Goal: Task Accomplishment & Management: Manage account settings

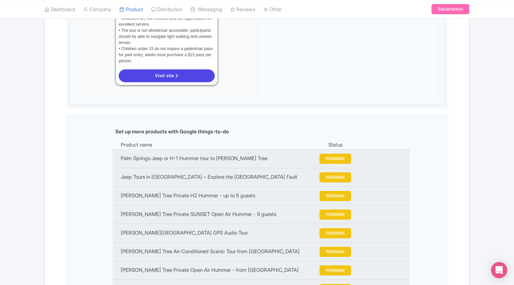
scroll to position [675, 0]
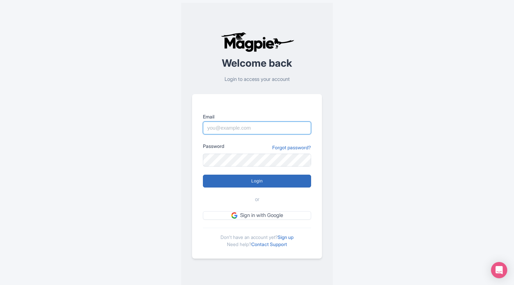
type input "outdooradventures@usa.com"
click at [256, 181] on input "Login" at bounding box center [257, 180] width 108 height 13
type input "Logging in..."
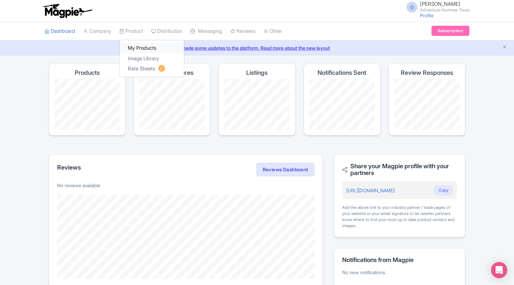
click at [137, 48] on link "My Products" at bounding box center [152, 48] width 64 height 10
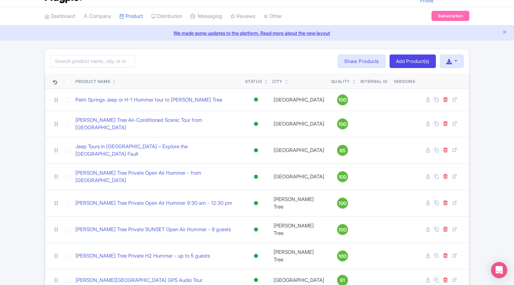
scroll to position [23, 0]
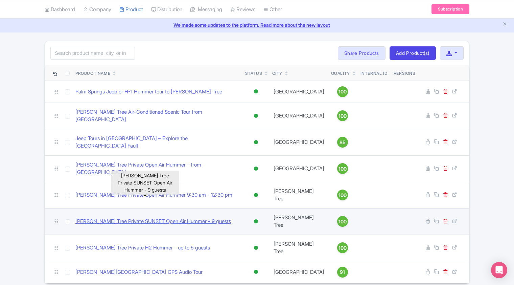
click at [147, 217] on link "[PERSON_NAME] Tree Private SUNSET Open Air Hummer - 9 guests" at bounding box center [153, 221] width 156 height 8
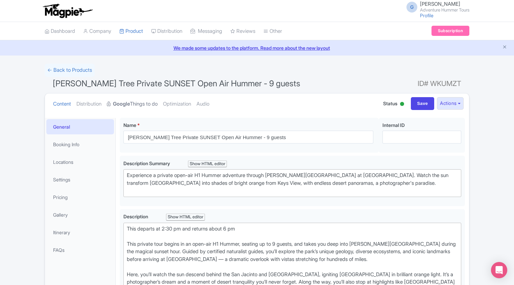
click at [149, 105] on link "Google Things to do" at bounding box center [132, 103] width 51 height 21
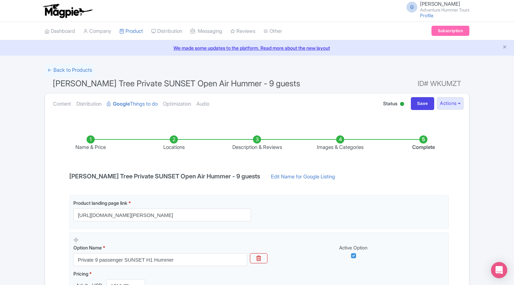
click at [345, 145] on li "Images & Categories" at bounding box center [340, 143] width 83 height 16
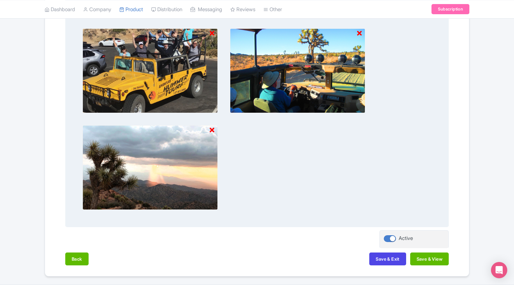
scroll to position [372, 0]
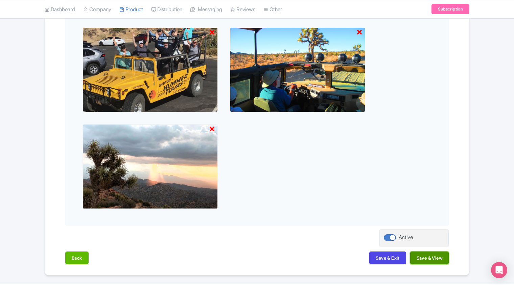
click at [429, 257] on button "Save & View" at bounding box center [429, 257] width 39 height 13
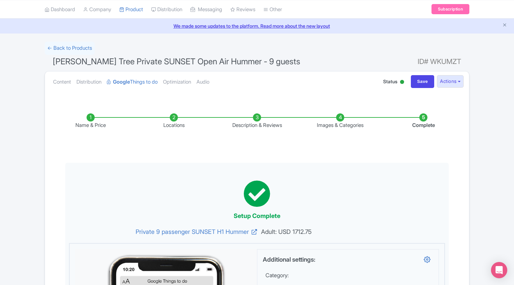
scroll to position [0, 0]
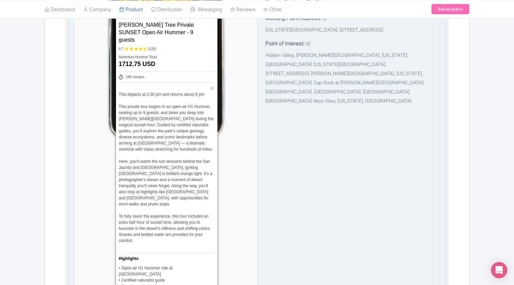
scroll to position [406, 0]
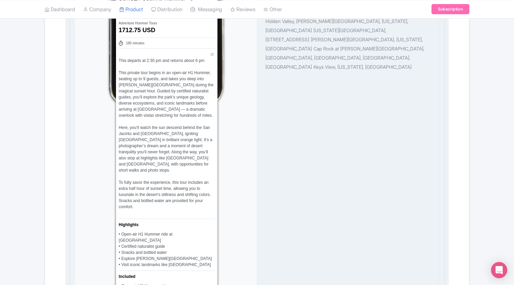
click at [131, 188] on div "This departs at 2:30 pm and returns about 6 pm This private tour begins in an o…" at bounding box center [167, 136] width 96 height 158
click at [132, 192] on div "This departs at 2:30 pm and returns about 6 pm This private tour begins in an o…" at bounding box center [167, 136] width 96 height 158
click at [129, 196] on div "This departs at 2:30 pm and returns about 6 pm This private tour begins in an o…" at bounding box center [167, 136] width 96 height 158
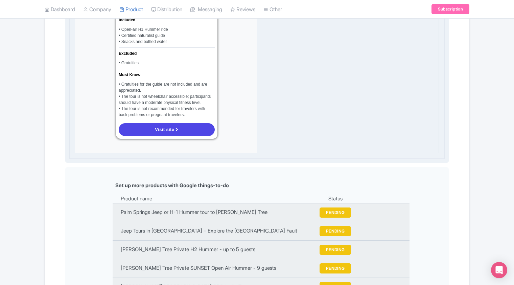
scroll to position [676, 0]
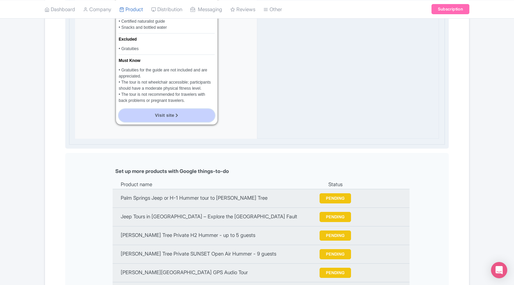
click at [164, 113] on span "Visit site" at bounding box center [164, 115] width 19 height 5
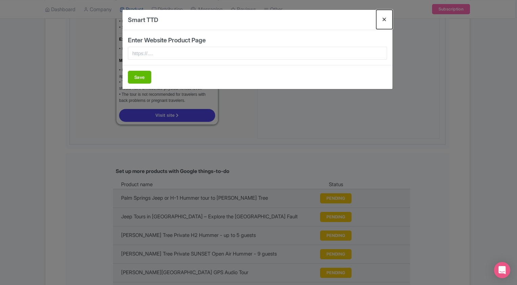
click at [384, 21] on button "Close" at bounding box center [384, 19] width 16 height 19
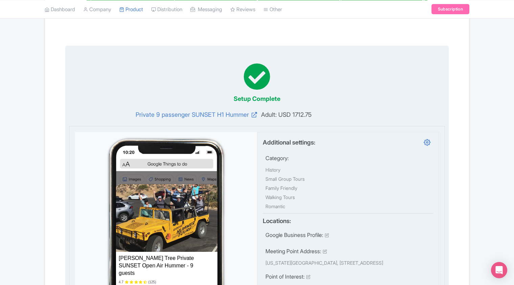
scroll to position [0, 0]
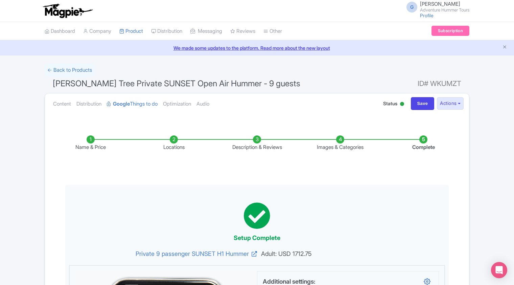
click at [91, 144] on li "Name & Price" at bounding box center [90, 143] width 83 height 16
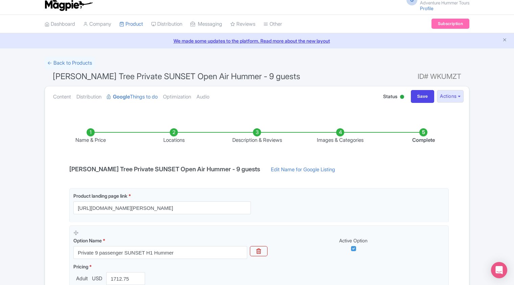
scroll to position [7, 0]
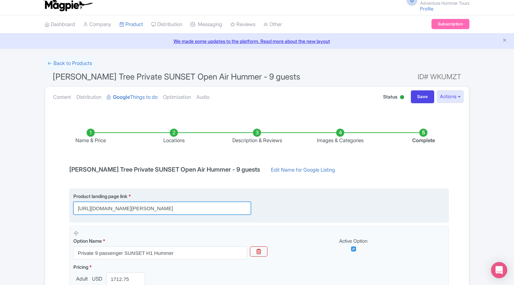
click at [130, 206] on input "[URL][DOMAIN_NAME][PERSON_NAME]" at bounding box center [162, 208] width 178 height 13
click at [131, 206] on input "[URL][DOMAIN_NAME][PERSON_NAME]" at bounding box center [162, 208] width 178 height 13
